Goal: Entertainment & Leisure: Consume media (video, audio)

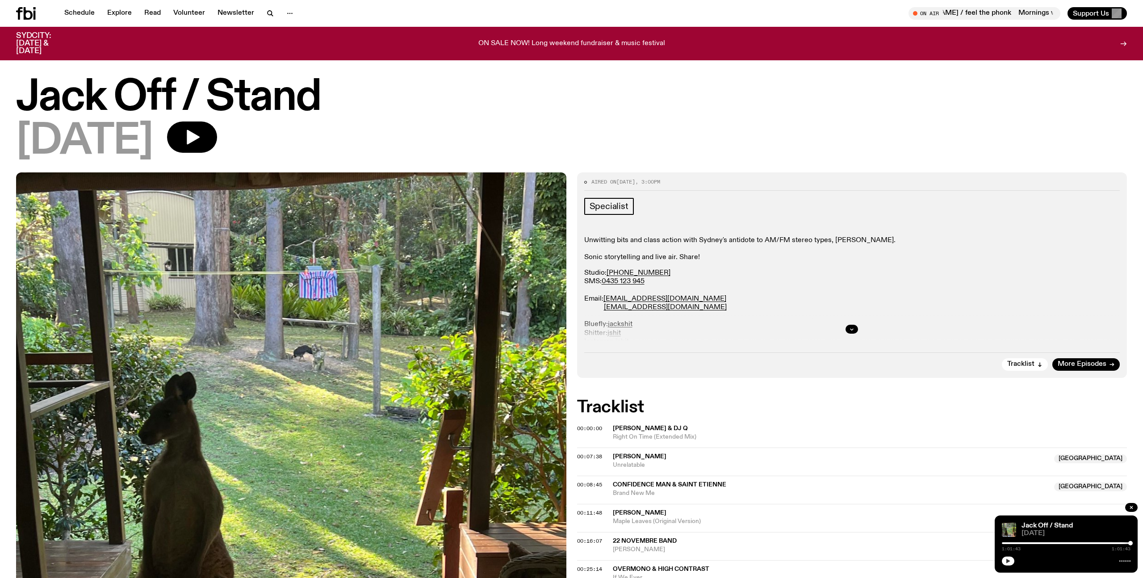
scroll to position [319, 0]
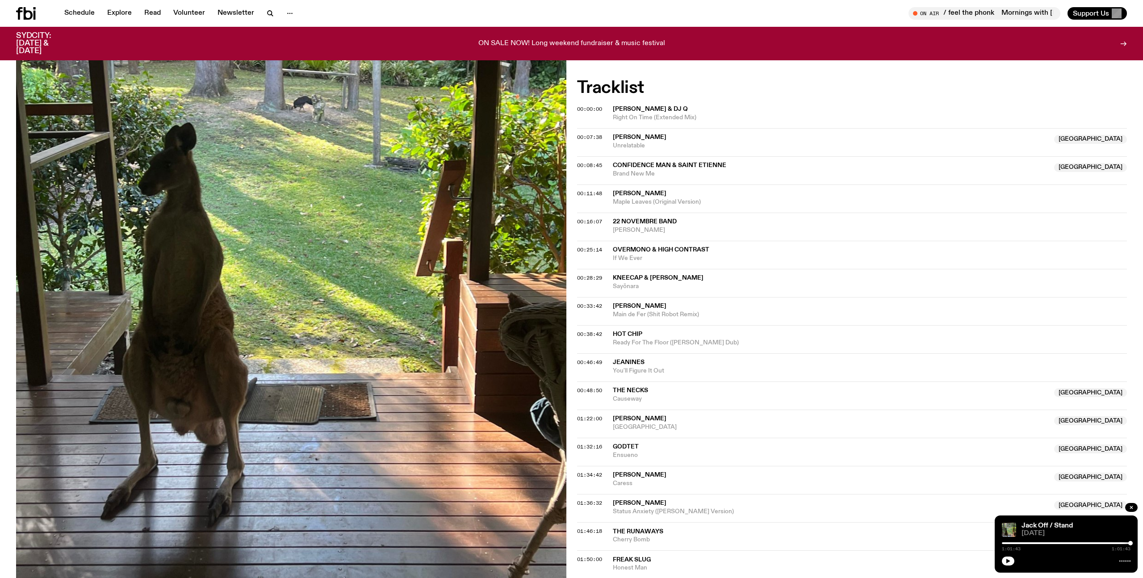
click at [1053, 544] on div at bounding box center [1066, 543] width 129 height 2
click at [1034, 544] on div at bounding box center [989, 543] width 129 height 2
click at [1008, 562] on icon "button" at bounding box center [1007, 560] width 5 height 5
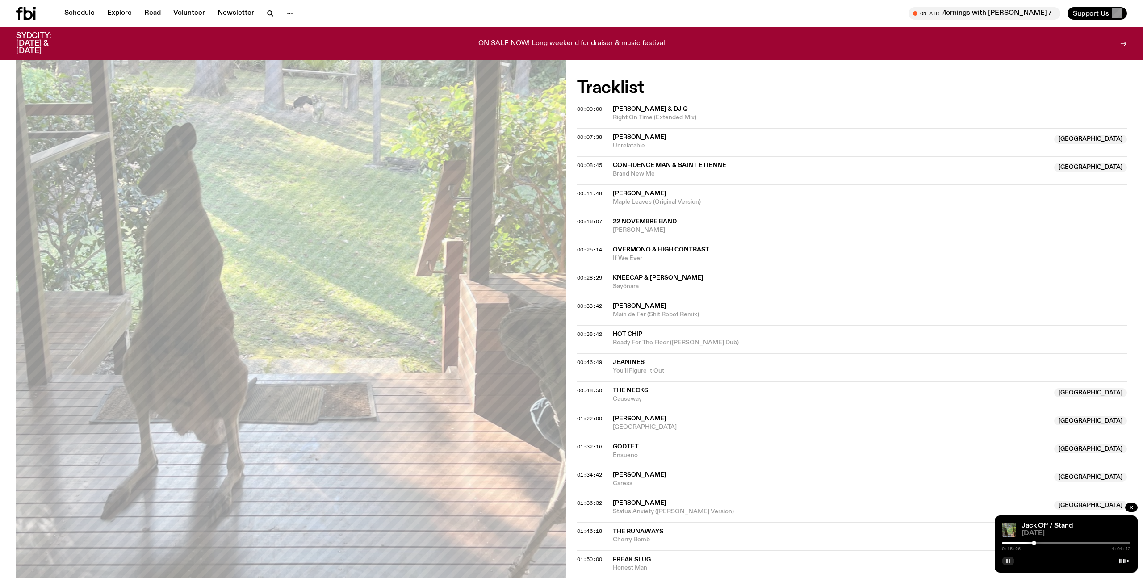
click at [1040, 544] on div at bounding box center [1066, 543] width 129 height 2
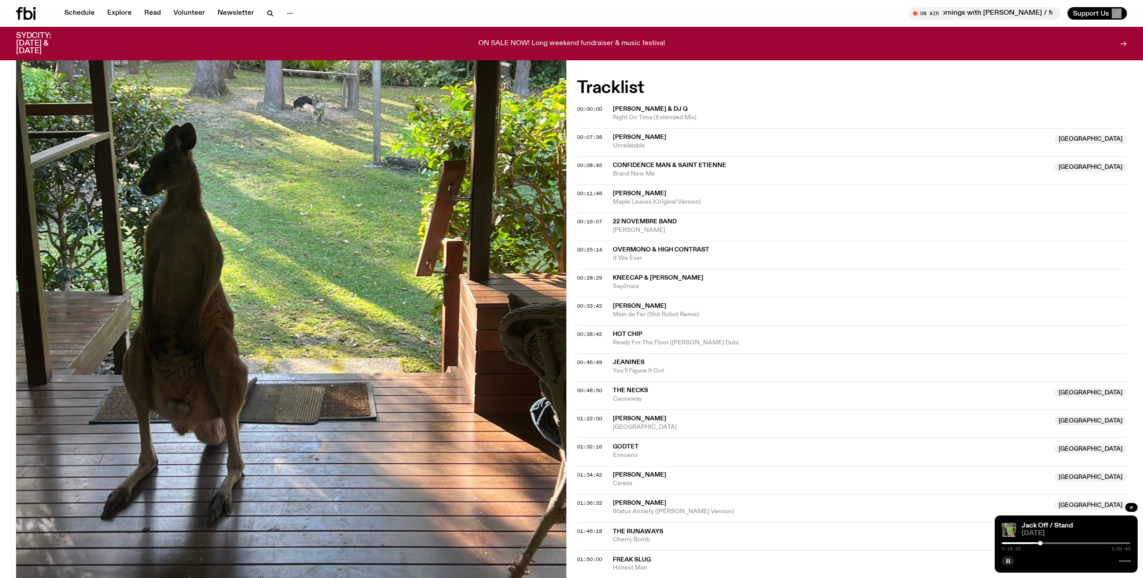
click at [1044, 543] on div at bounding box center [1066, 543] width 129 height 2
click at [1050, 543] on div at bounding box center [1066, 543] width 129 height 2
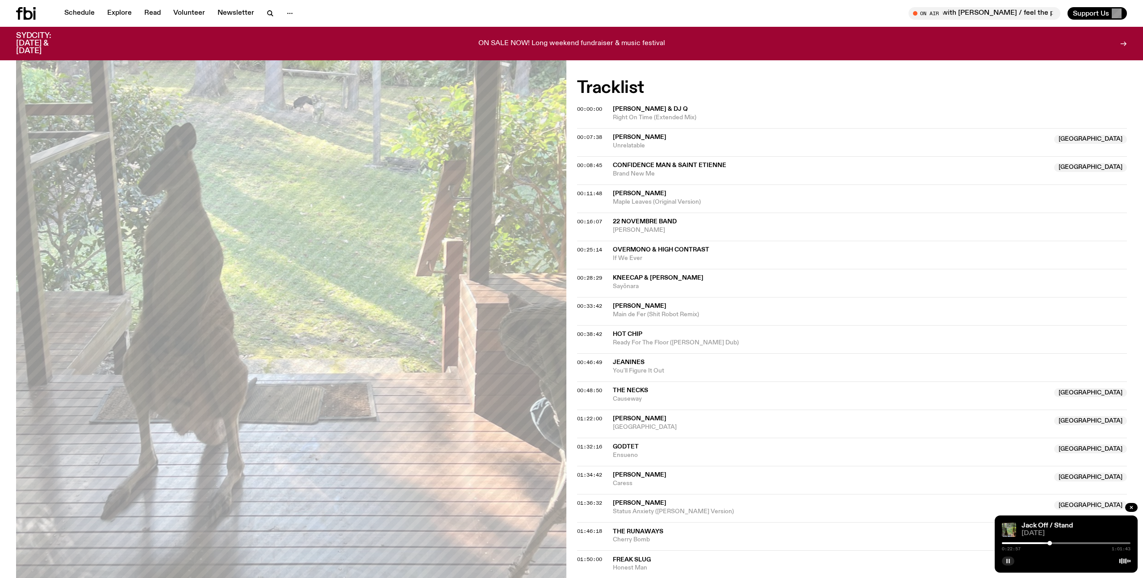
click at [813, 10] on div "On Air Mornings with [PERSON_NAME] / feel the phonk Mornings with [PERSON_NAME]…" at bounding box center [851, 13] width 552 height 13
click at [1052, 543] on div at bounding box center [1066, 543] width 129 height 2
click at [1055, 543] on div at bounding box center [1066, 543] width 129 height 2
click at [1056, 542] on div at bounding box center [1056, 543] width 4 height 4
click at [1059, 542] on div at bounding box center [1066, 543] width 129 height 2
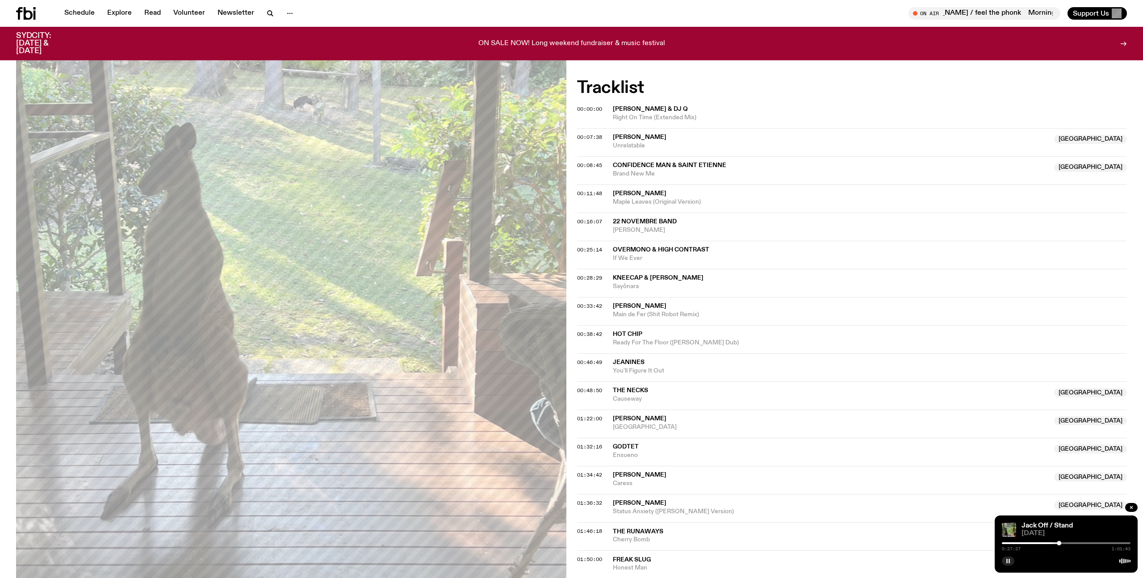
click at [1062, 542] on div at bounding box center [1066, 543] width 129 height 2
click at [1064, 542] on div at bounding box center [1063, 543] width 4 height 4
click at [1065, 542] on div at bounding box center [1063, 543] width 4 height 4
click at [1069, 542] on div at bounding box center [1066, 543] width 129 height 2
click at [1066, 542] on div at bounding box center [1004, 543] width 129 height 2
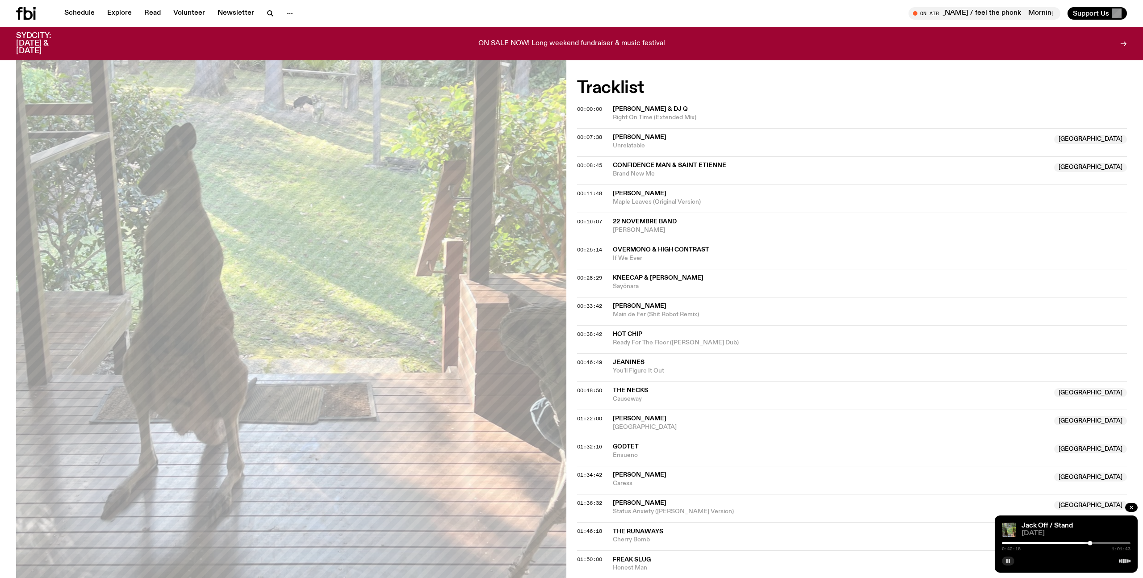
drag, startPoint x: 1015, startPoint y: 562, endPoint x: 1008, endPoint y: 562, distance: 7.2
click at [1015, 562] on div at bounding box center [1066, 560] width 129 height 11
click at [1005, 561] on icon "button" at bounding box center [1007, 560] width 5 height 5
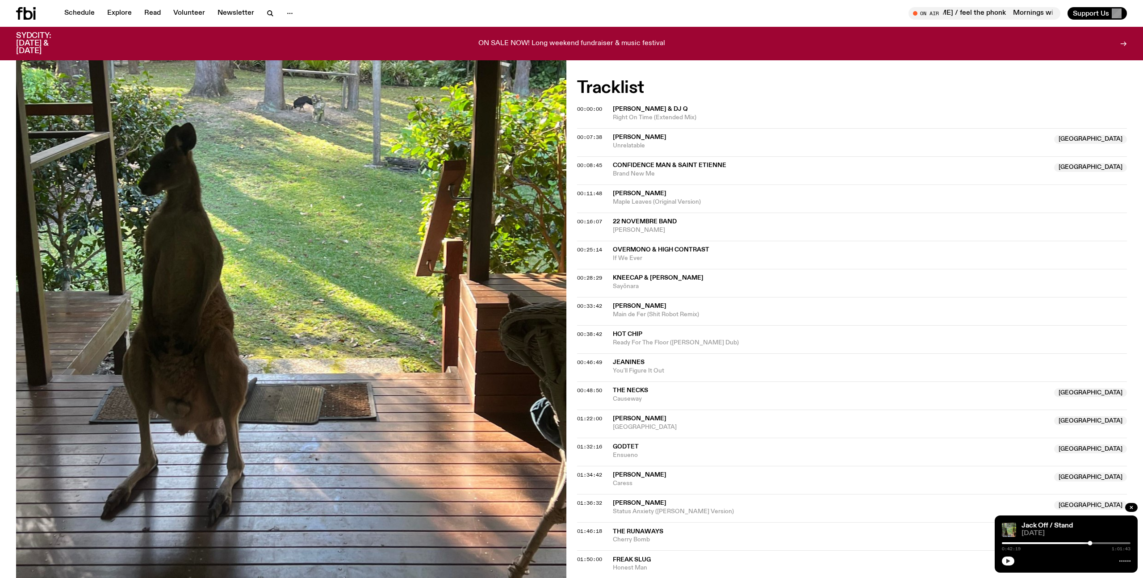
click at [842, 349] on div "00:38:42 Hot Chip Ready For The Floor ([PERSON_NAME])" at bounding box center [852, 339] width 550 height 28
click at [1005, 560] on button "button" at bounding box center [1008, 561] width 13 height 9
